Goal: Complete application form

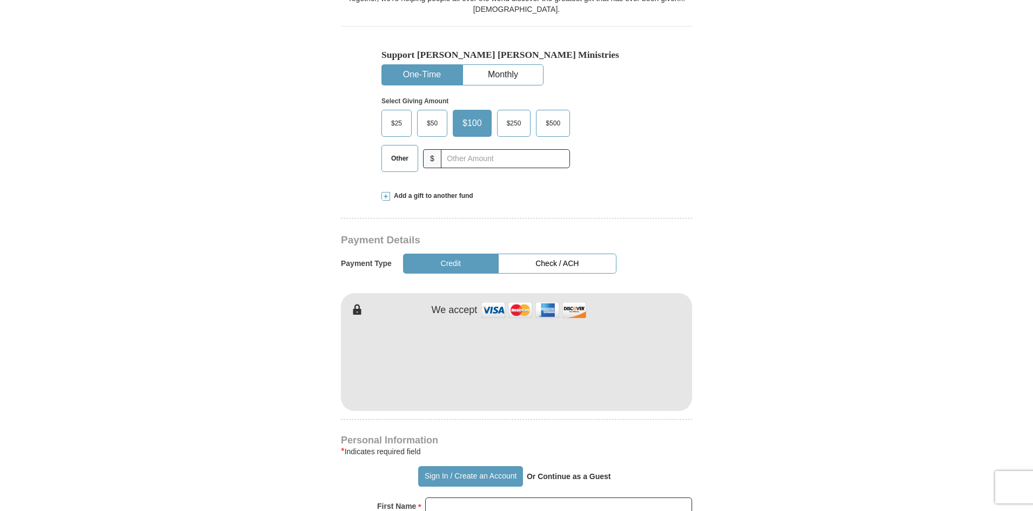
scroll to position [373, 0]
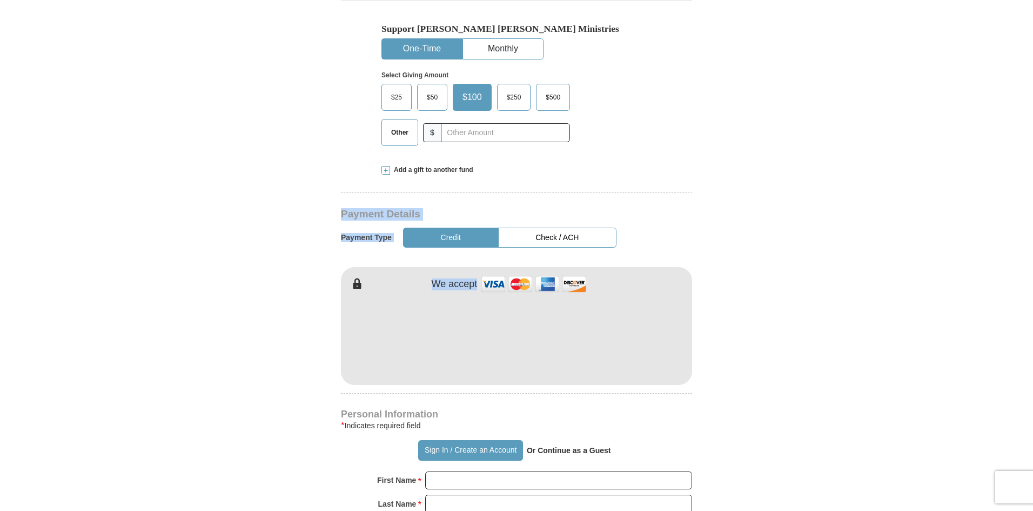
drag, startPoint x: 1033, startPoint y: 157, endPoint x: 1037, endPoint y: 239, distance: 81.7
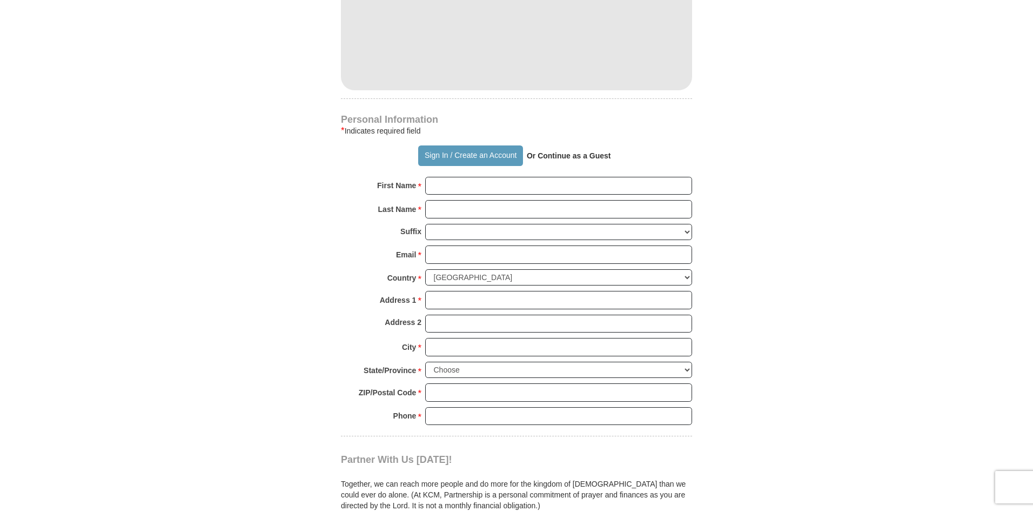
scroll to position [681, 0]
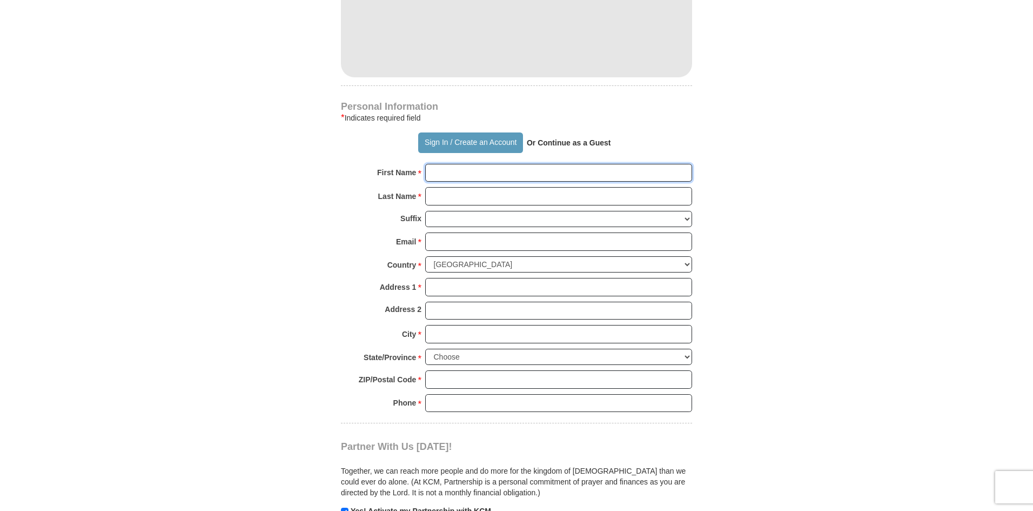
click at [435, 164] on input "First Name *" at bounding box center [558, 173] width 267 height 18
type input "[PERSON_NAME]"
click at [434, 187] on input "Last Name *" at bounding box center [558, 196] width 267 height 18
type input "[PERSON_NAME]"
click at [438, 232] on input "Email *" at bounding box center [558, 241] width 267 height 18
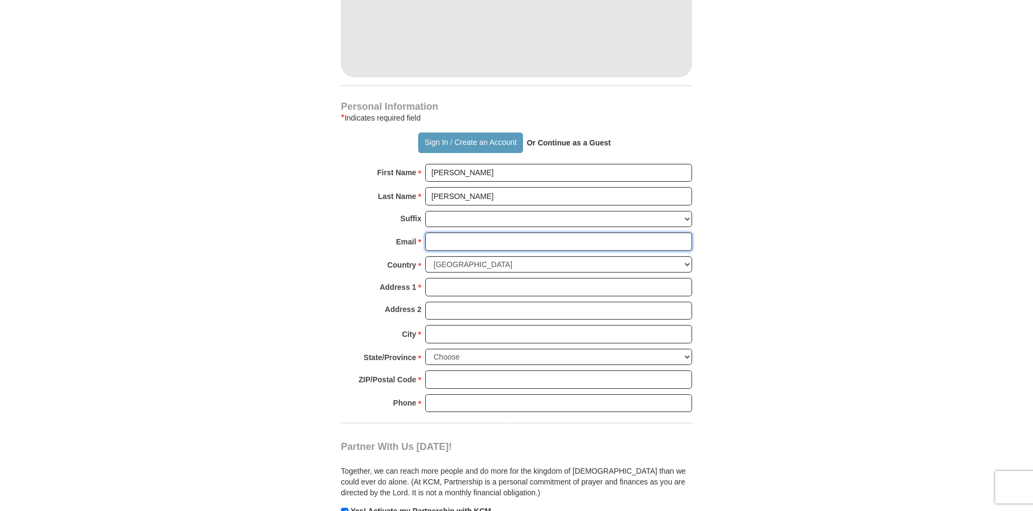
type input "[EMAIL_ADDRESS][PERSON_NAME][DOMAIN_NAME]"
type input "[STREET_ADDRESS]"
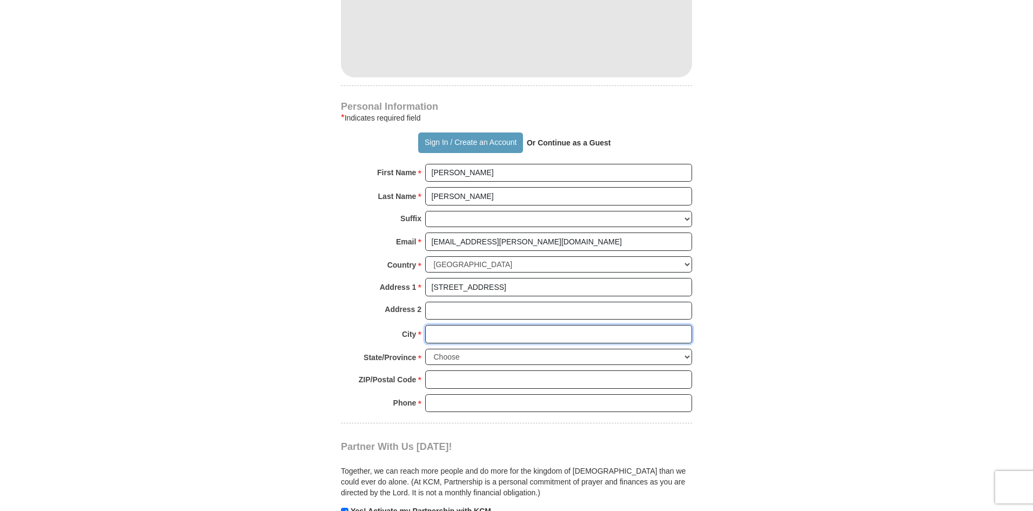
type input "New Port [PERSON_NAME]"
select select "FL"
type input "34652"
type input "6786634411"
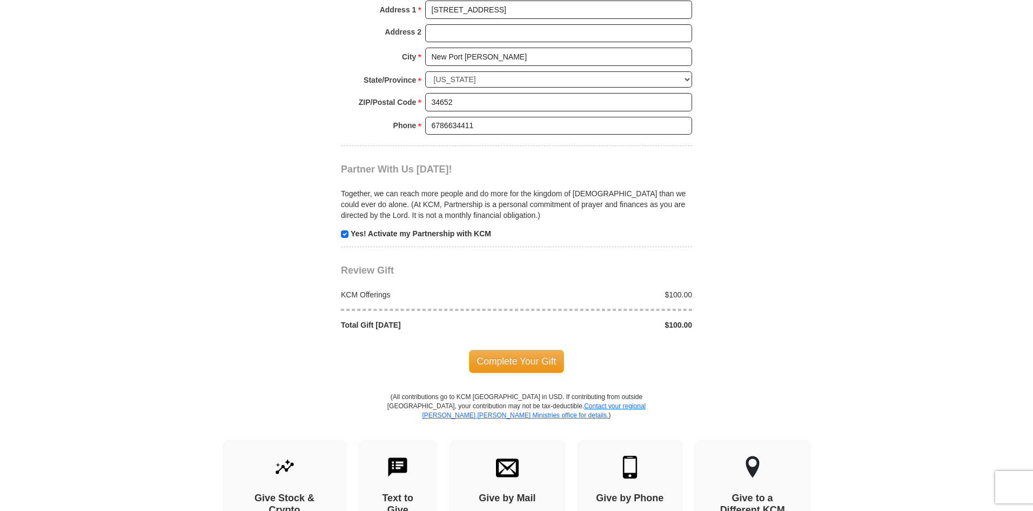
scroll to position [977, 0]
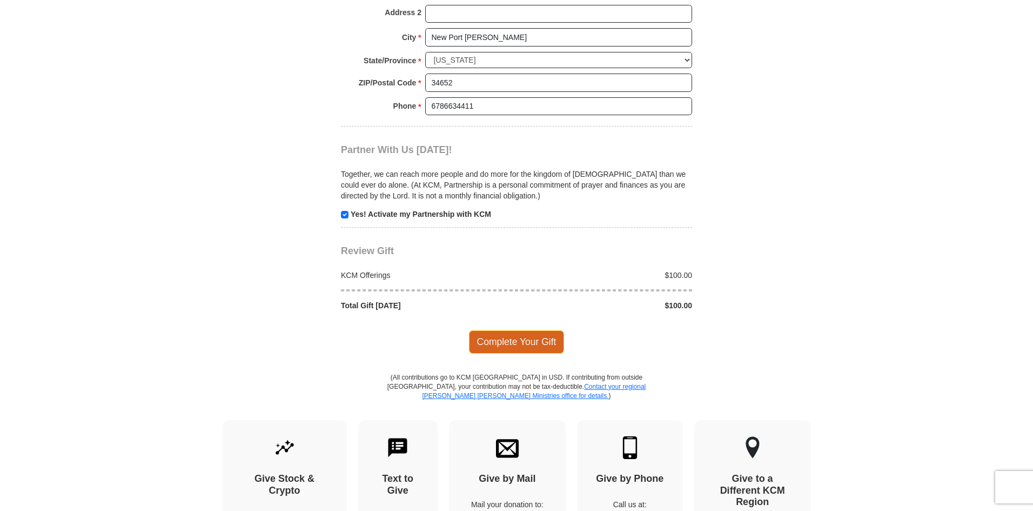
click at [511, 330] on span "Complete Your Gift" at bounding box center [517, 341] width 96 height 23
